Goal: Check status: Check status

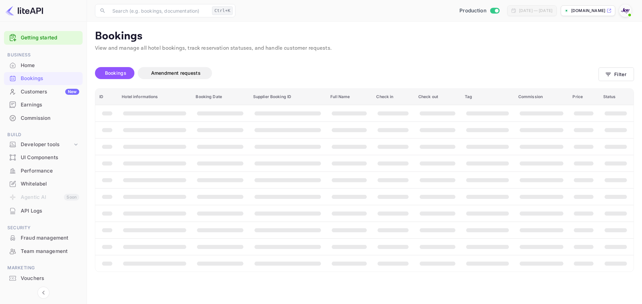
click at [627, 13] on span at bounding box center [629, 15] width 7 height 7
click at [576, 73] on div "Logout" at bounding box center [592, 69] width 77 height 16
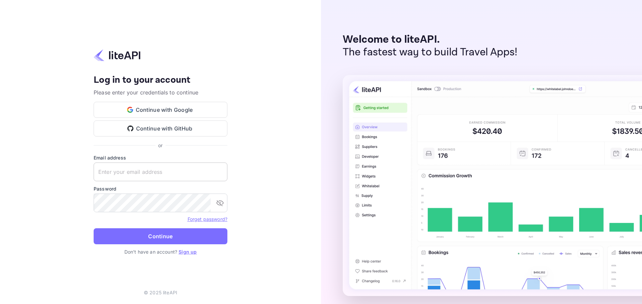
click at [121, 165] on input "text" at bounding box center [161, 172] width 134 height 19
paste input "services@withjoy.com"
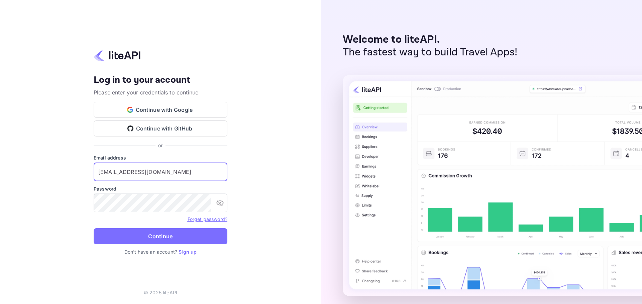
type input "services@withjoy.com"
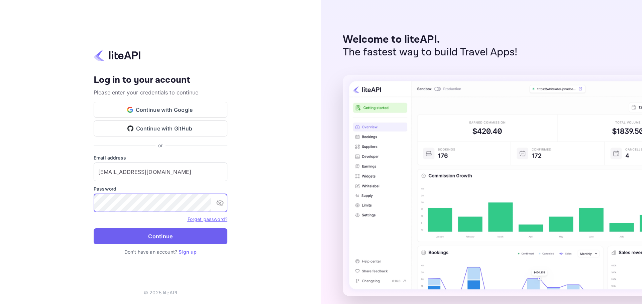
click at [132, 238] on button "Continue" at bounding box center [161, 237] width 134 height 16
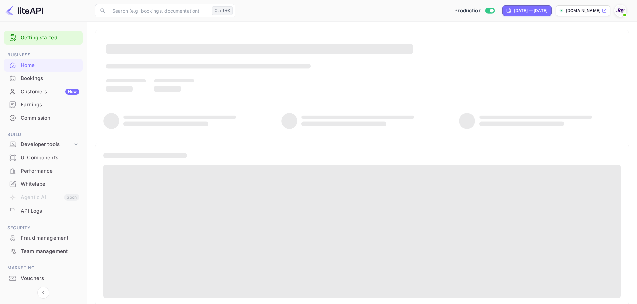
click at [46, 80] on div "Bookings" at bounding box center [50, 79] width 58 height 8
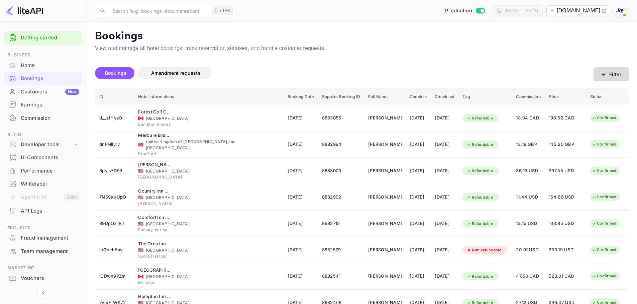
click at [604, 73] on icon "button" at bounding box center [603, 74] width 5 height 3
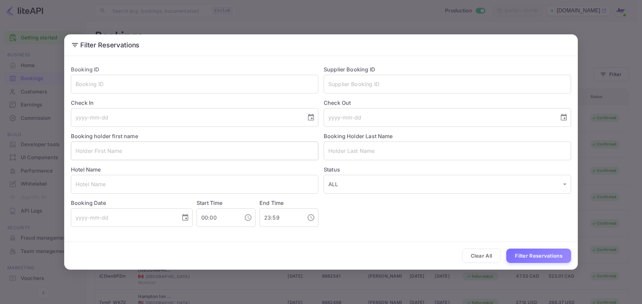
click at [178, 145] on input "text" at bounding box center [194, 151] width 247 height 19
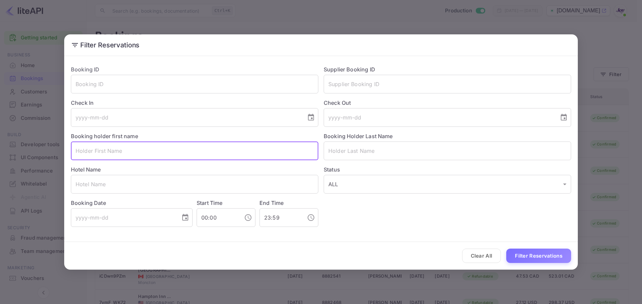
paste input "[PERSON_NAME]"
drag, startPoint x: 95, startPoint y: 149, endPoint x: 128, endPoint y: 154, distance: 33.5
click at [128, 154] on input "[PERSON_NAME]" at bounding box center [194, 151] width 247 height 19
type input "[PERSON_NAME]"
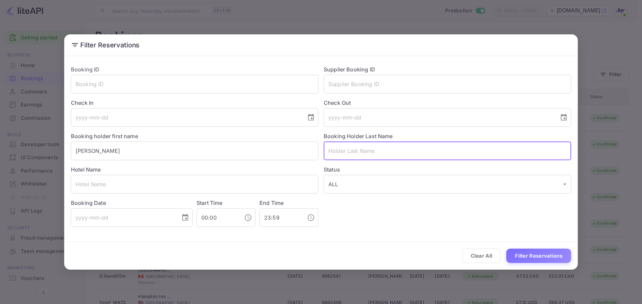
click at [348, 154] on input "text" at bounding box center [446, 151] width 247 height 19
paste input "Flowers"
type input "Flowers"
click at [173, 147] on input "[PERSON_NAME]" at bounding box center [194, 151] width 247 height 19
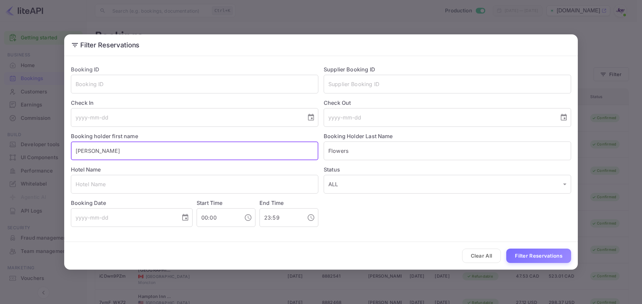
drag, startPoint x: 90, startPoint y: 152, endPoint x: 129, endPoint y: 159, distance: 39.1
click at [129, 159] on input "[PERSON_NAME]" at bounding box center [194, 151] width 247 height 19
click at [561, 260] on button "Filter Reservations" at bounding box center [538, 256] width 65 height 14
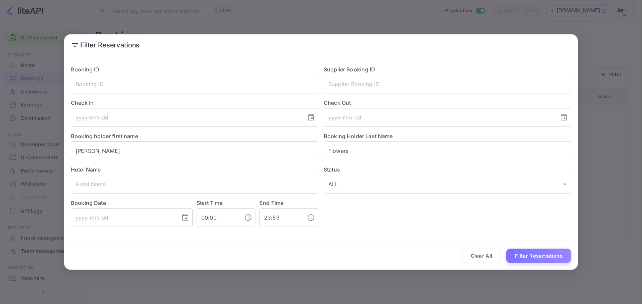
click at [168, 142] on input "[PERSON_NAME]" at bounding box center [194, 151] width 247 height 19
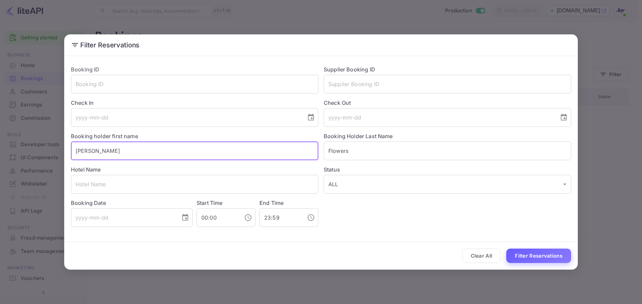
type input "[PERSON_NAME]"
click at [557, 261] on button "Filter Reservations" at bounding box center [538, 256] width 65 height 14
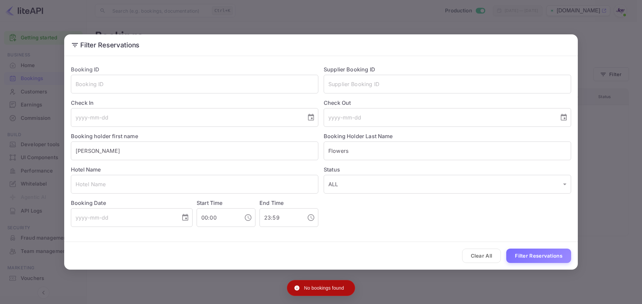
click at [480, 255] on button "Clear All" at bounding box center [481, 256] width 39 height 14
